Goal: Find specific page/section: Find specific page/section

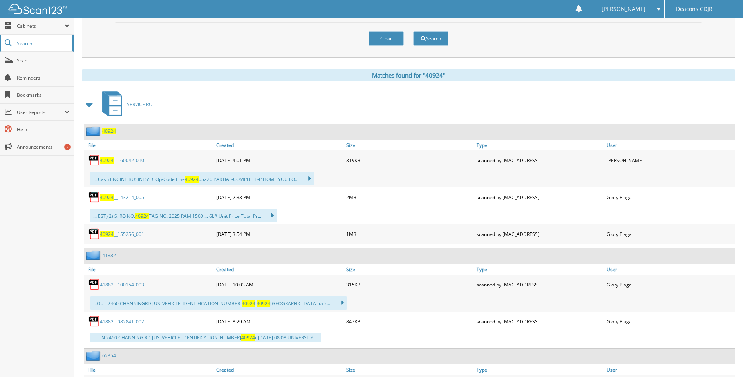
click at [21, 43] on span "Search" at bounding box center [43, 43] width 52 height 7
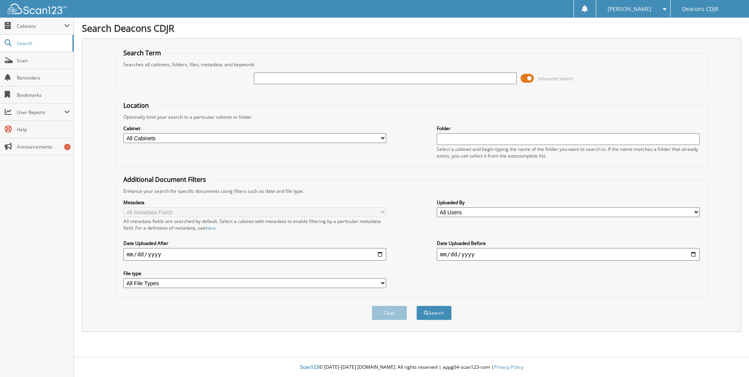
click at [276, 77] on input "text" at bounding box center [385, 78] width 263 height 12
type input "42718"
click at [416, 306] on button "Search" at bounding box center [433, 313] width 35 height 14
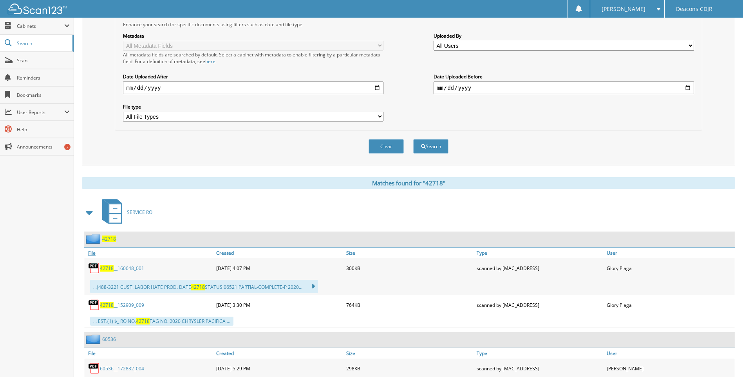
scroll to position [196, 0]
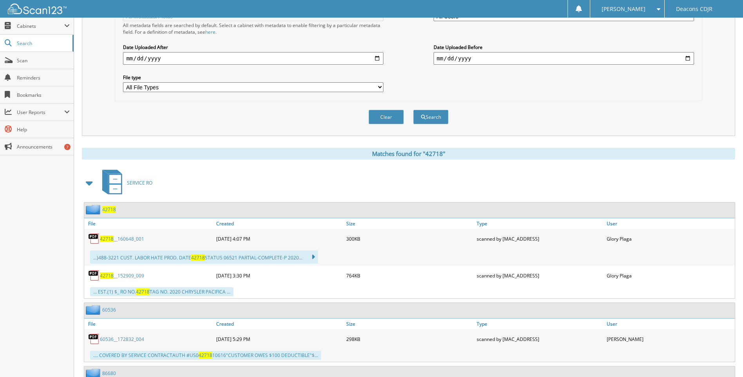
click at [105, 237] on span "42718" at bounding box center [107, 238] width 14 height 7
click at [105, 275] on span "42718" at bounding box center [107, 275] width 14 height 7
